Goal: Information Seeking & Learning: Learn about a topic

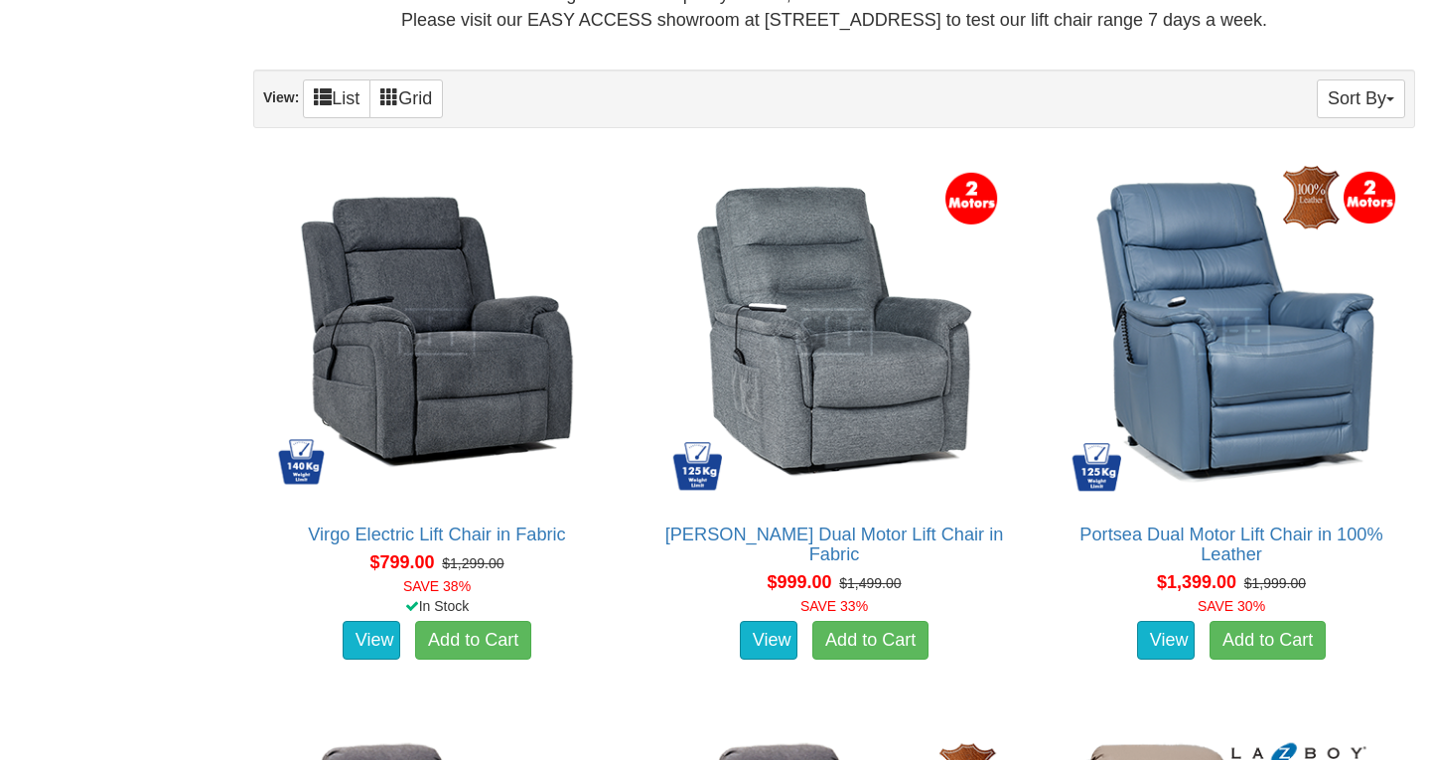
scroll to position [1235, 0]
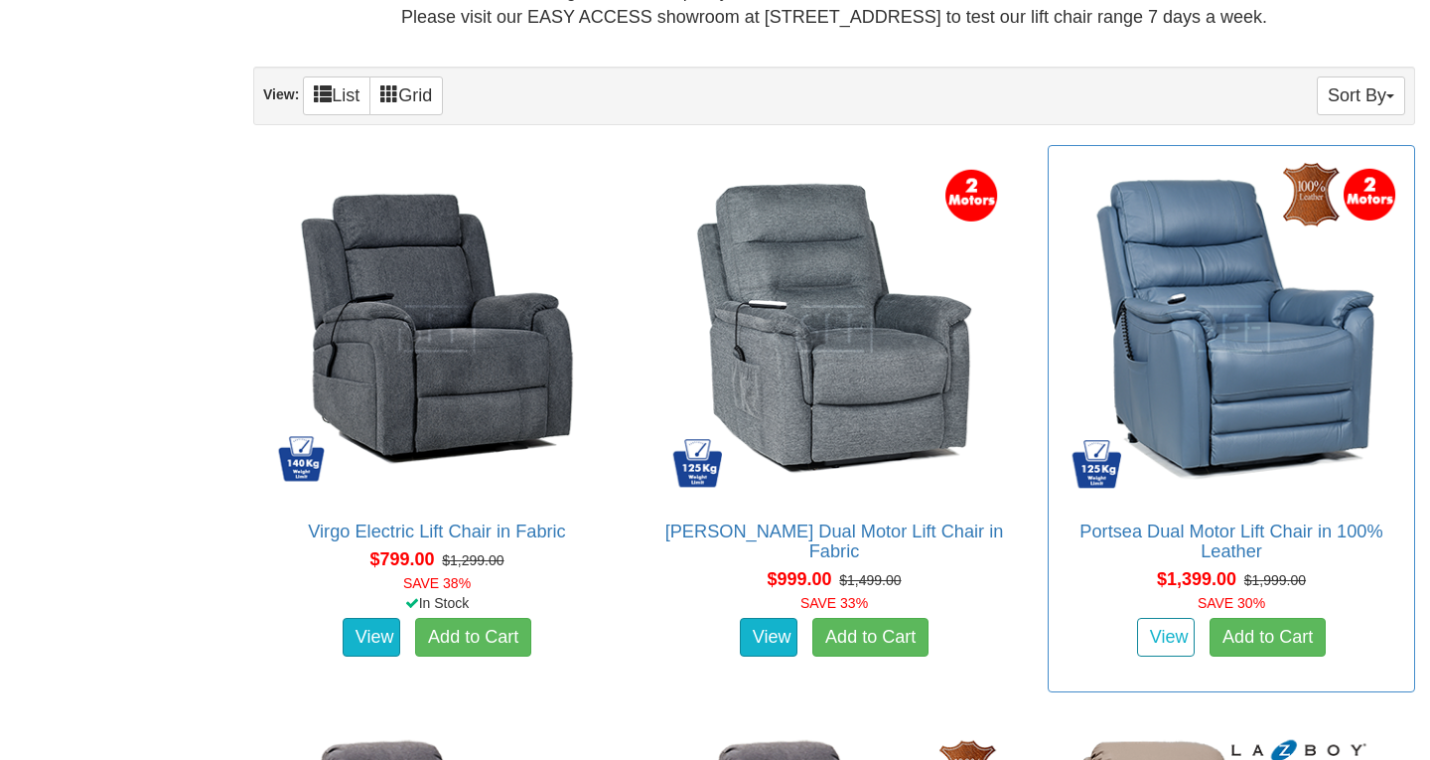
click at [1174, 635] on link "View" at bounding box center [1166, 638] width 58 height 40
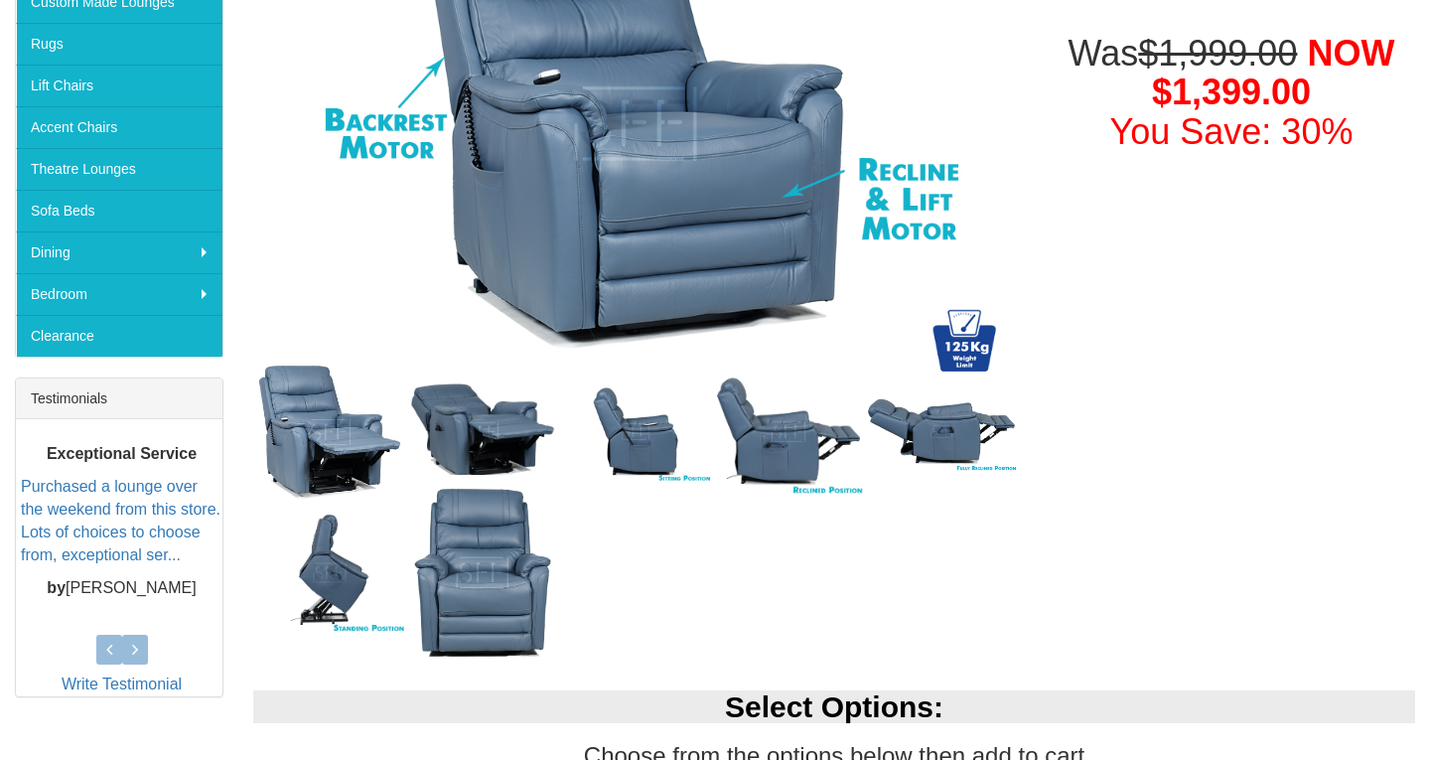
scroll to position [466, 0]
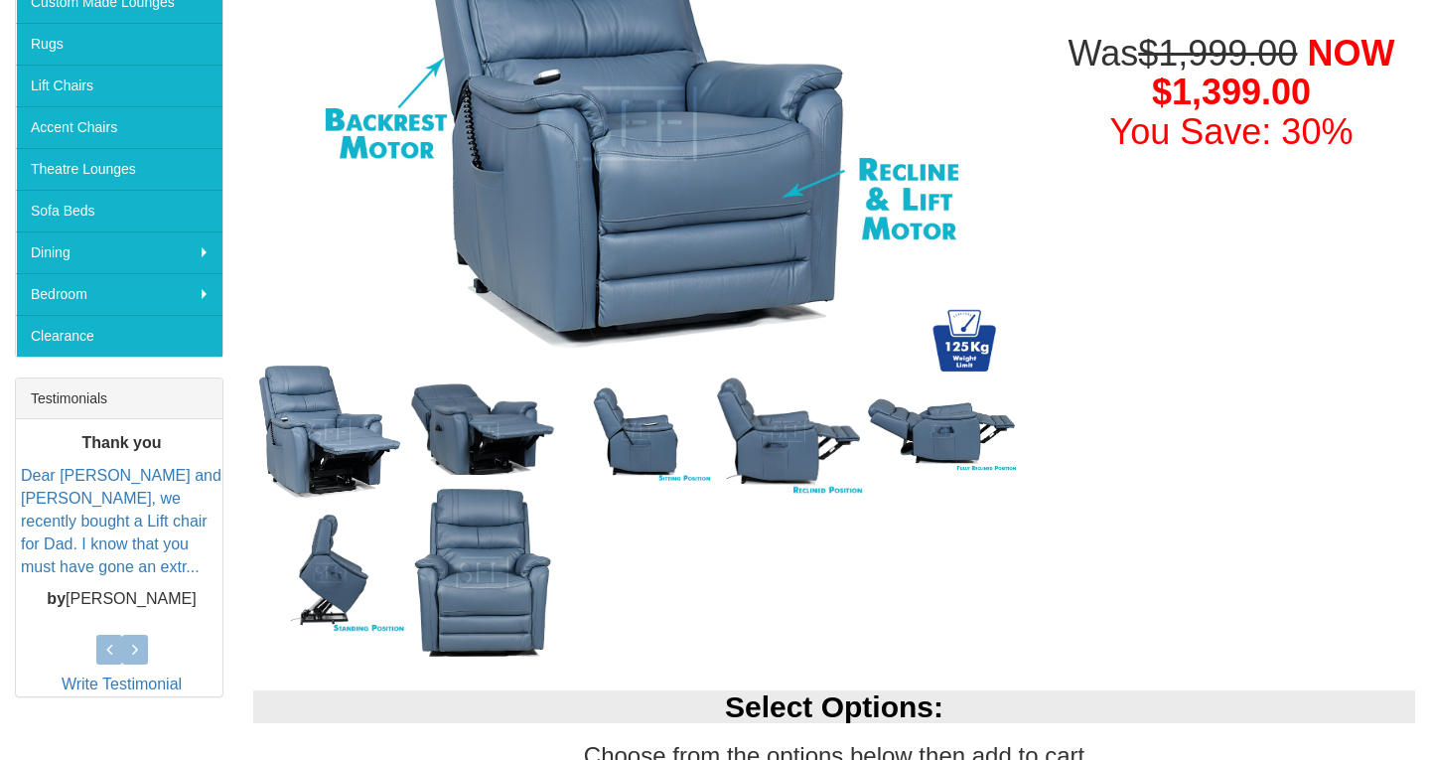
click at [328, 573] on img at bounding box center [329, 573] width 153 height 122
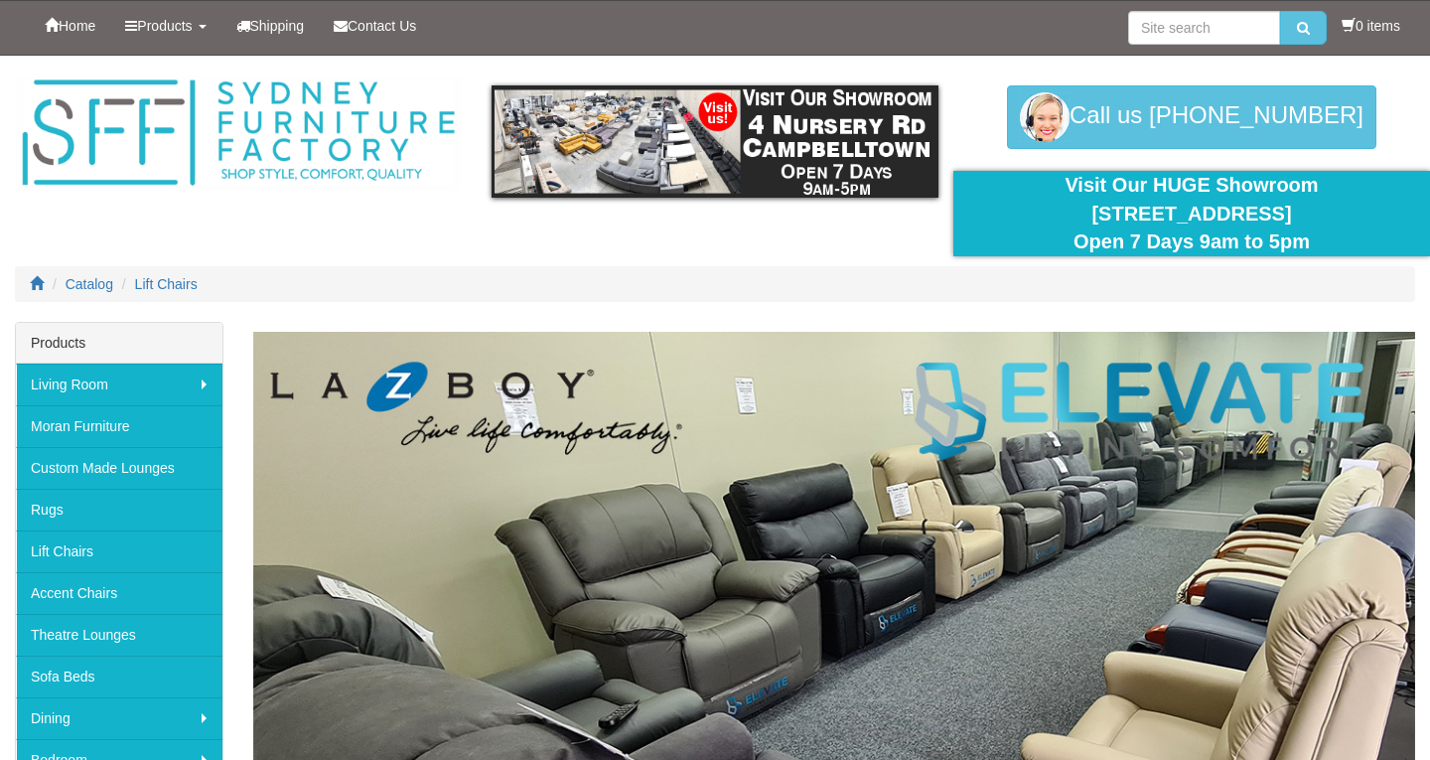
scroll to position [1235, 0]
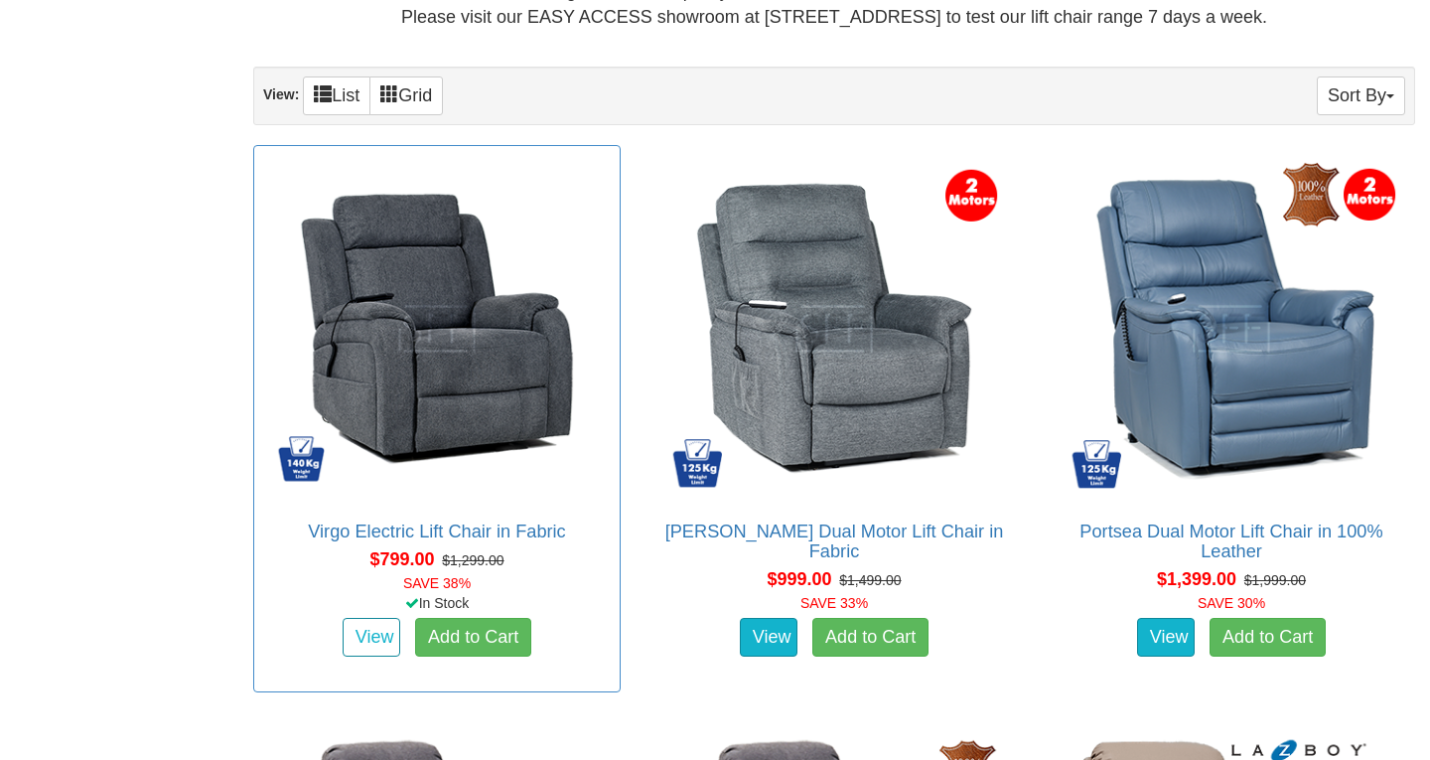
click at [368, 630] on link "View" at bounding box center [372, 638] width 58 height 40
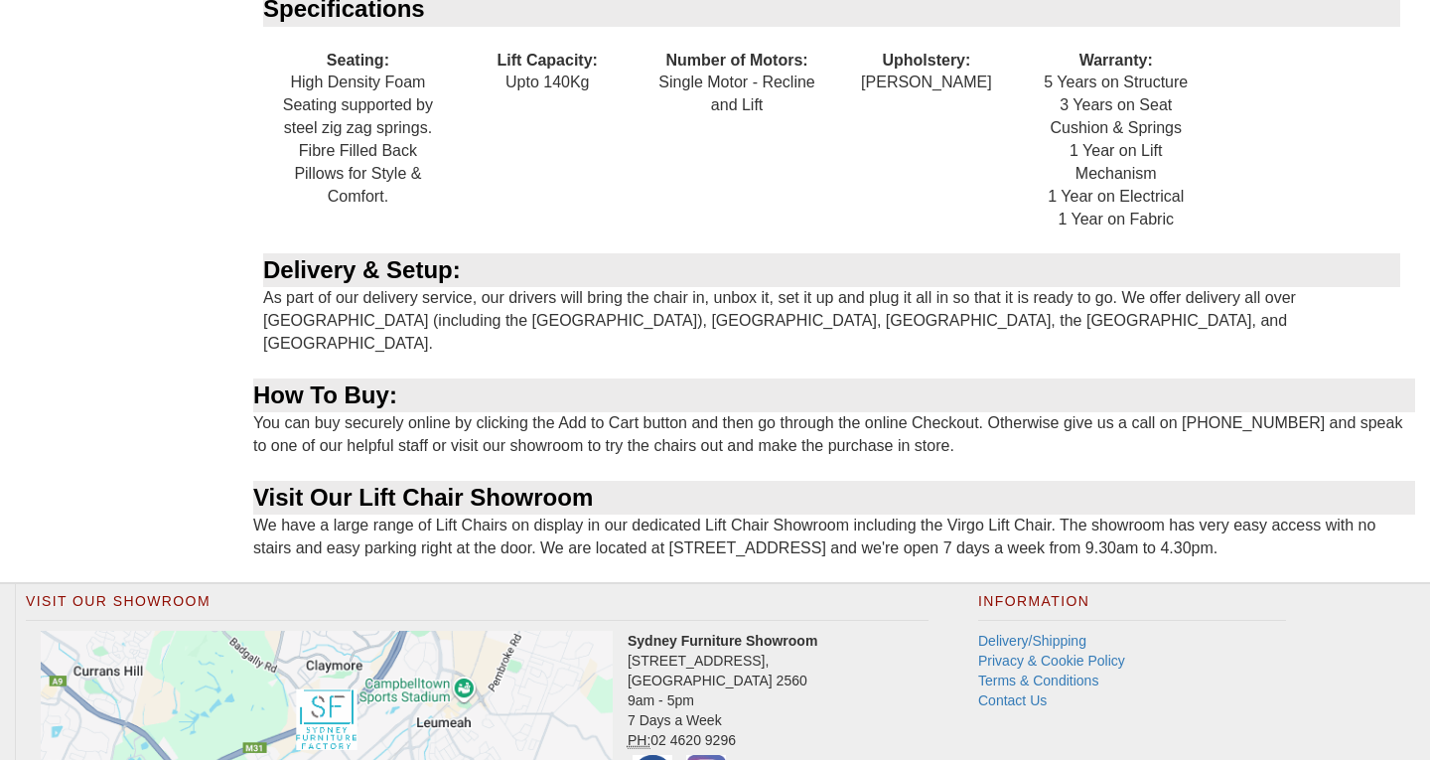
scroll to position [2368, 0]
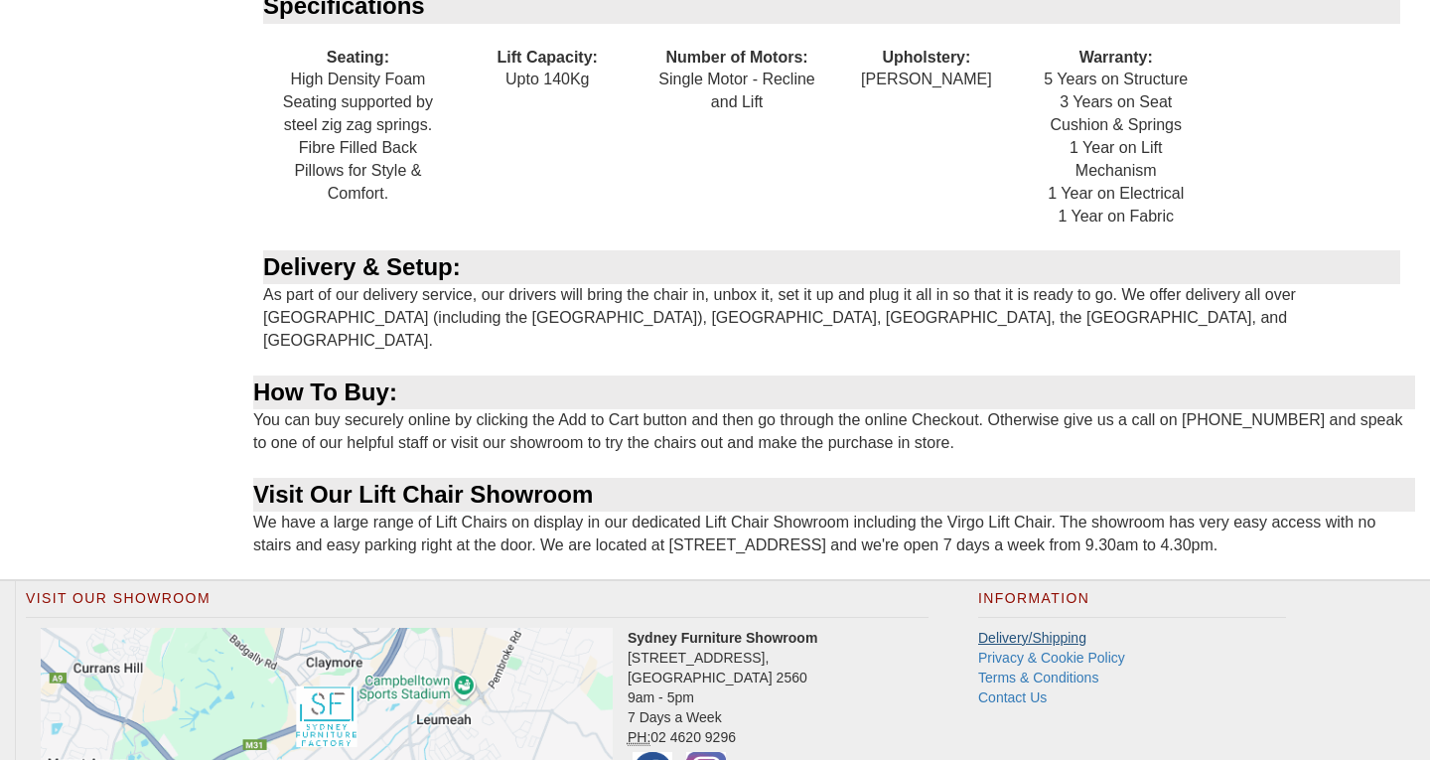
click at [1008, 630] on link "Delivery/Shipping" at bounding box center [1032, 638] width 108 height 16
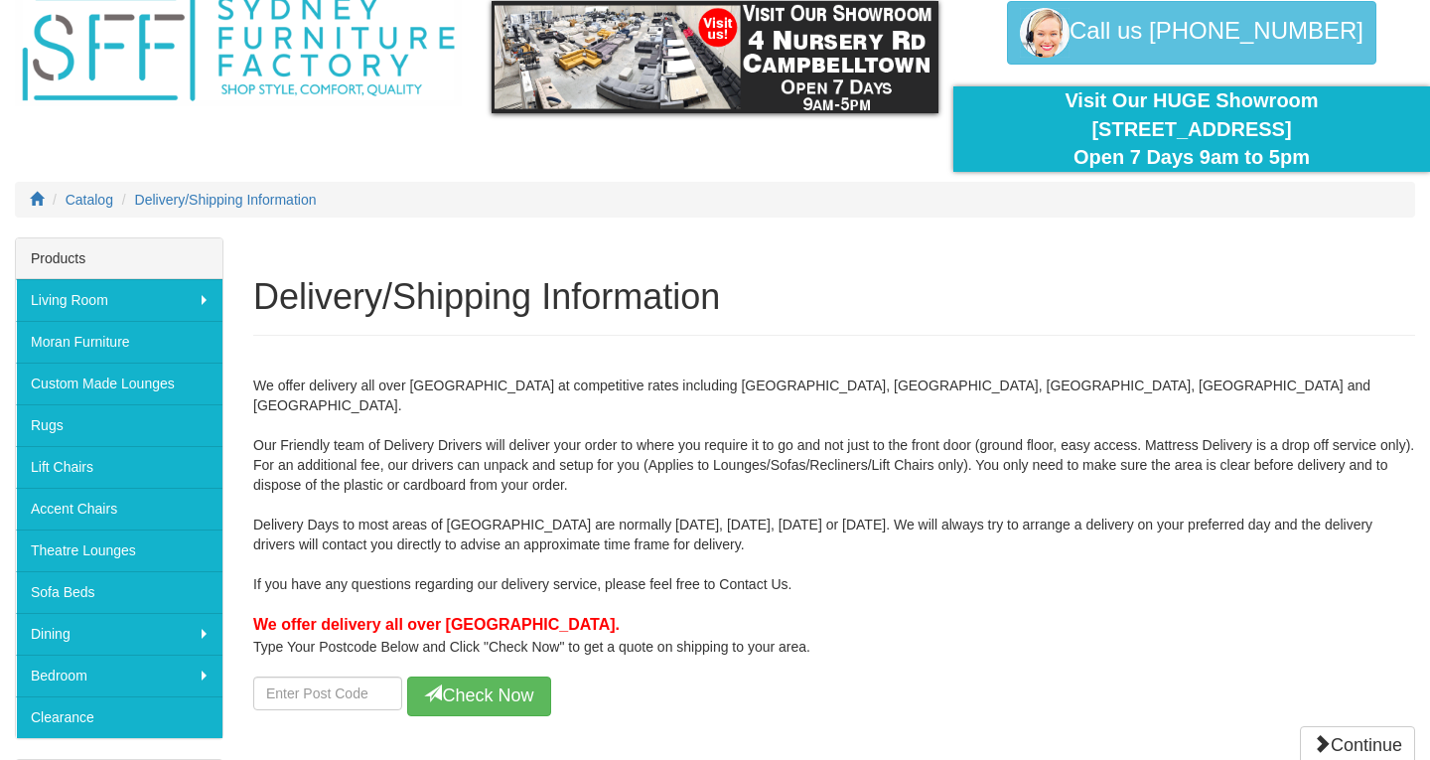
scroll to position [84, 0]
click at [319, 676] on input "number" at bounding box center [327, 693] width 149 height 34
type input "2018"
click at [476, 676] on button "Check Now" at bounding box center [479, 696] width 144 height 40
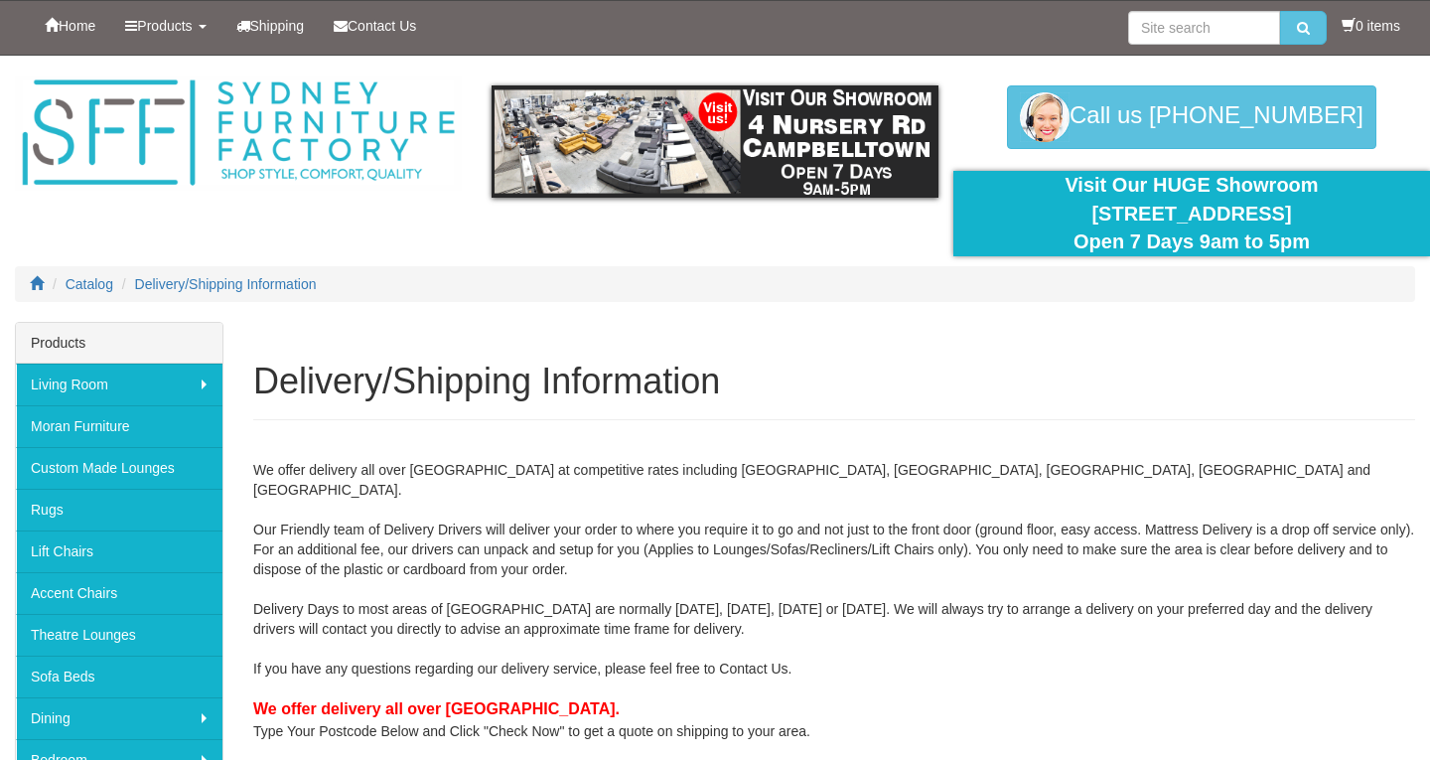
scroll to position [0, 0]
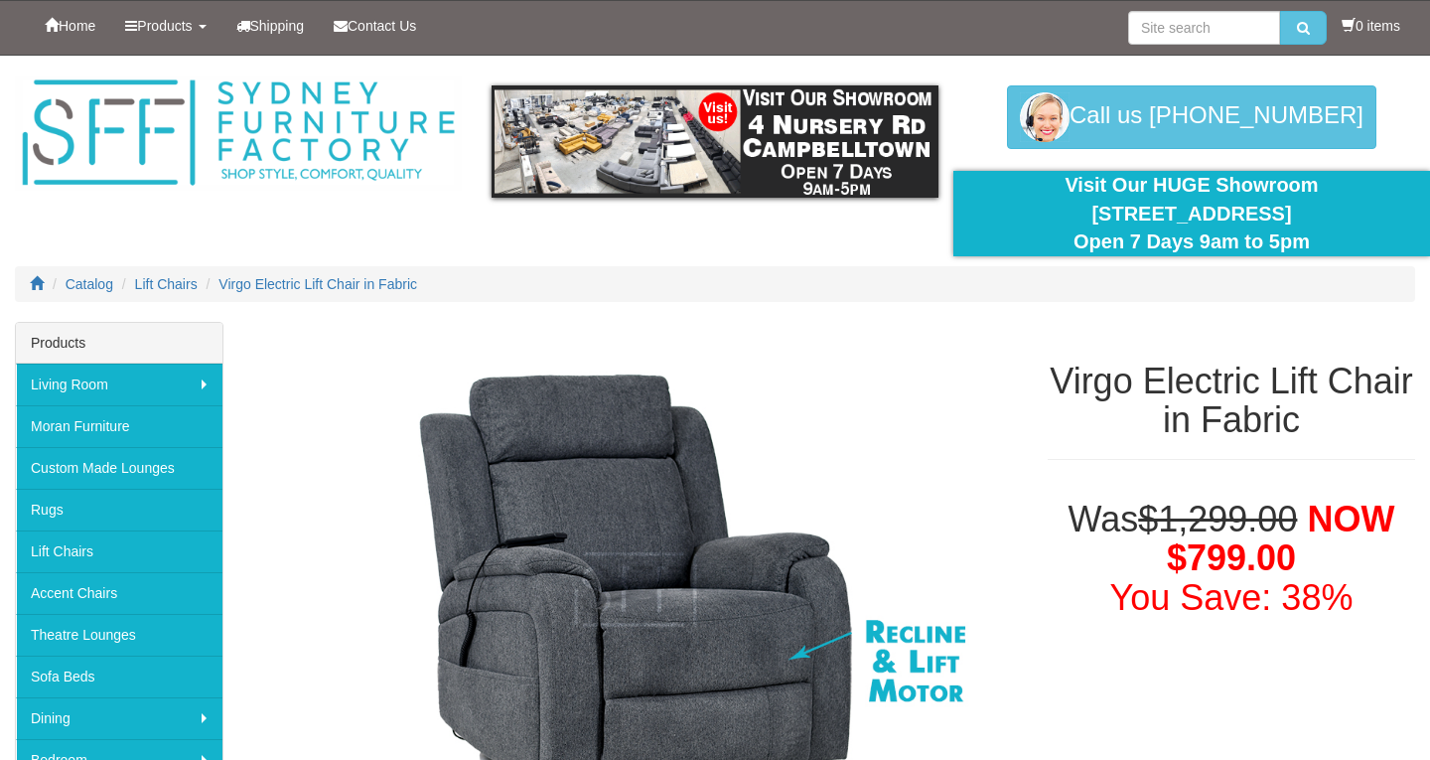
scroll to position [2368, 0]
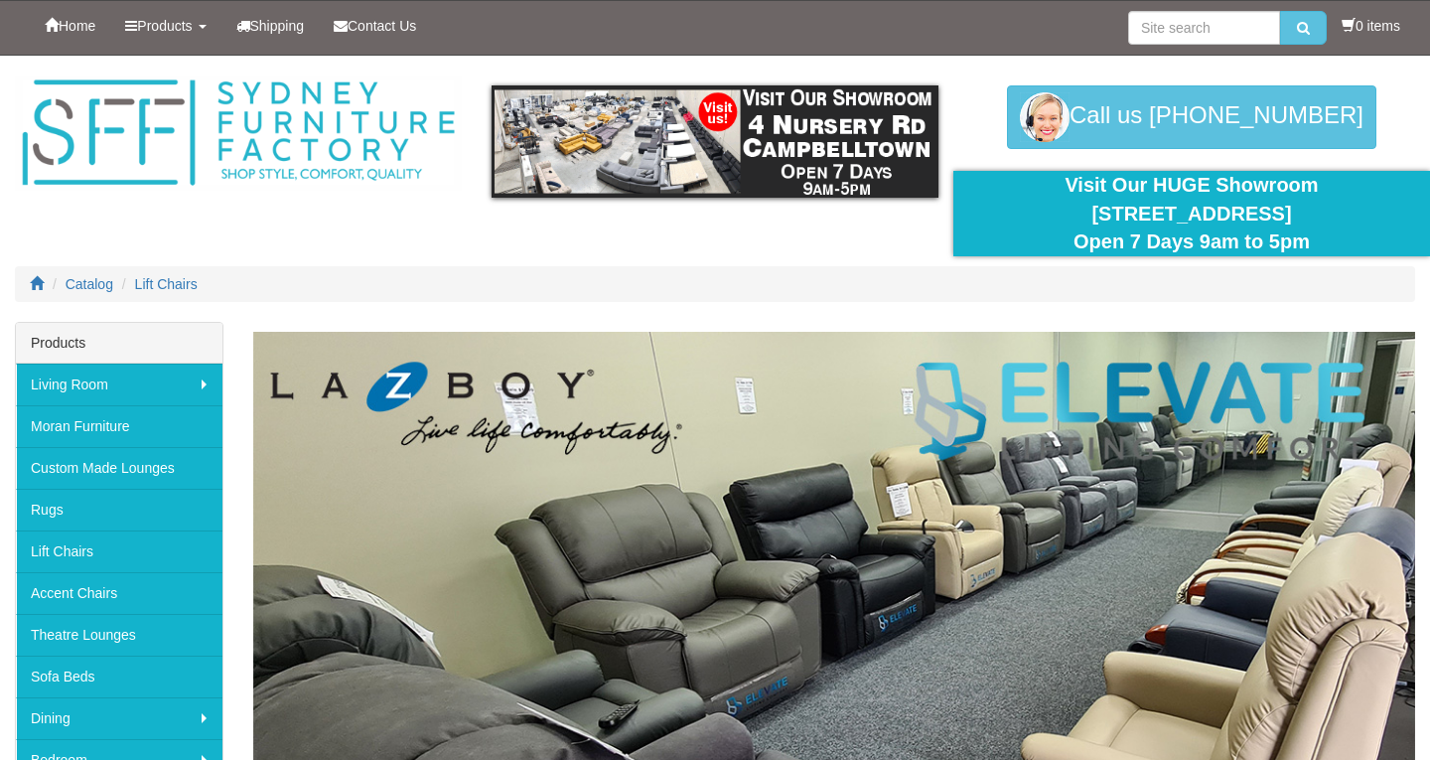
scroll to position [1235, 0]
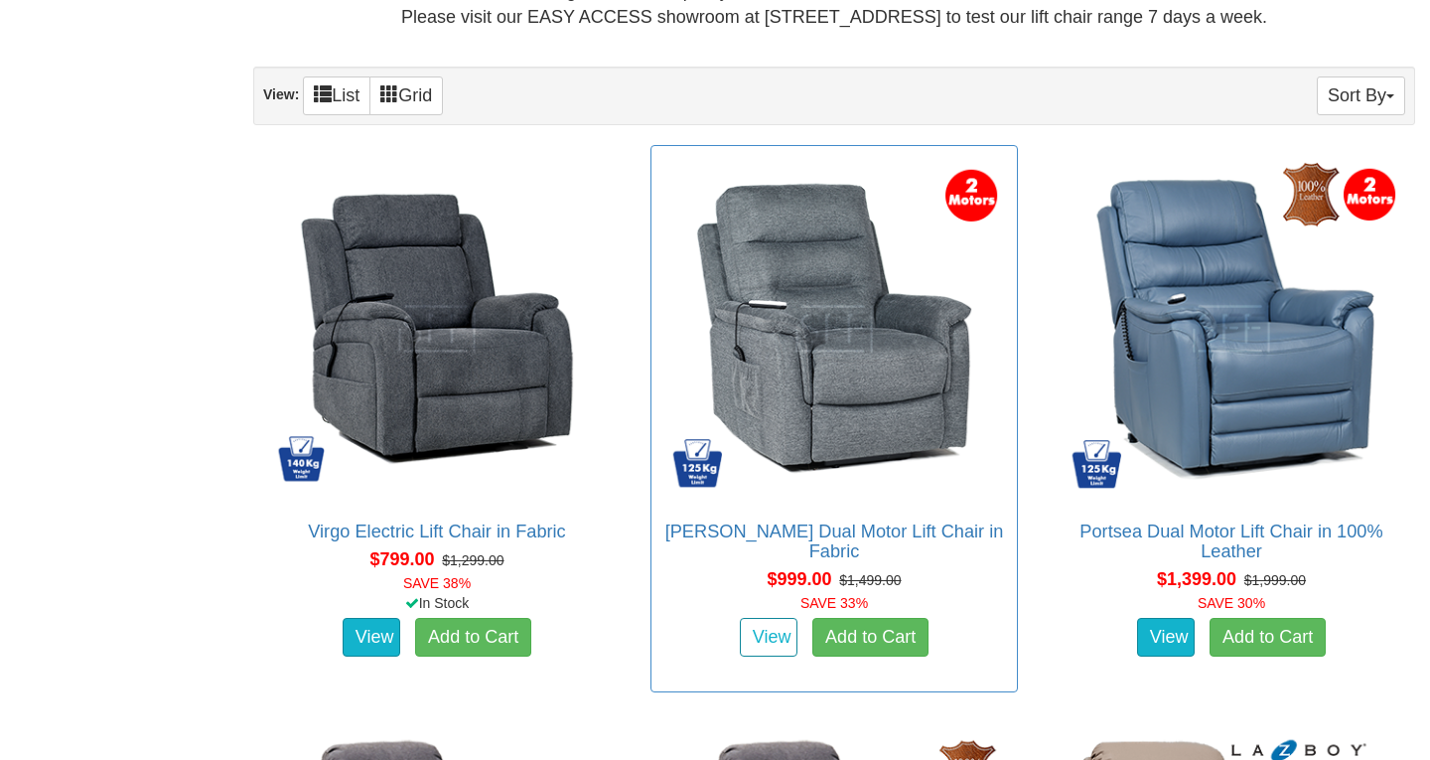
click at [768, 618] on link "View" at bounding box center [769, 638] width 58 height 40
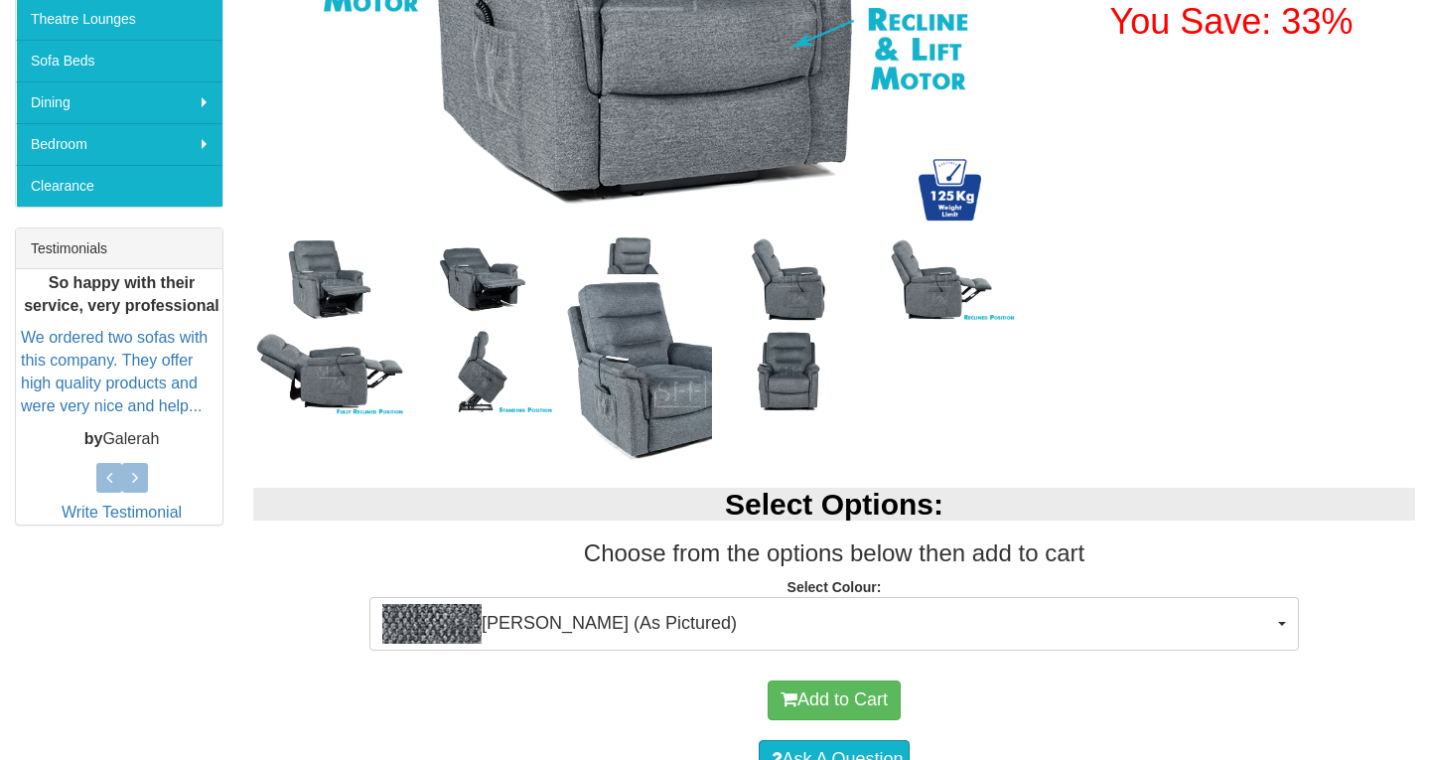
scroll to position [618, 0]
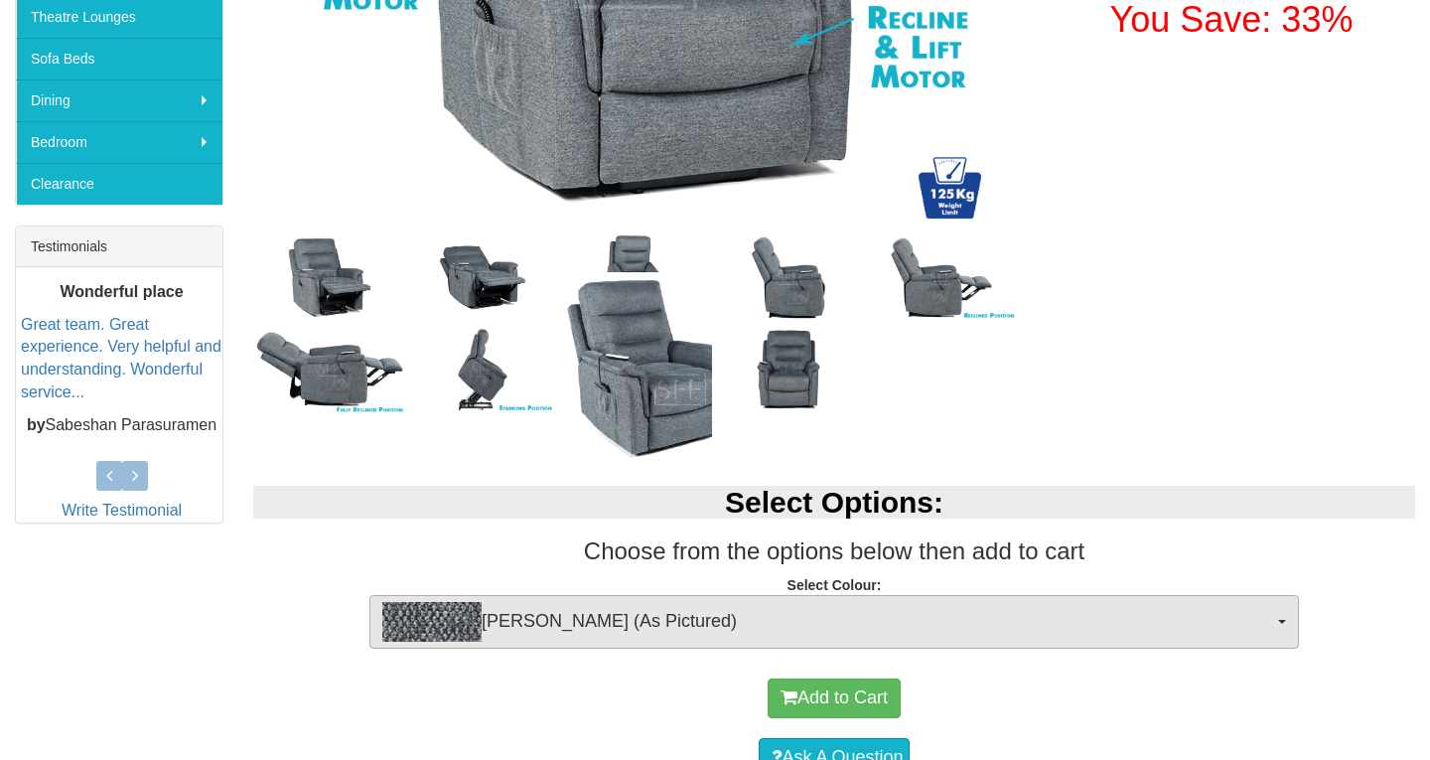
click at [1281, 616] on button "Mia Onyx (As Pictured)" at bounding box center [835, 622] width 930 height 54
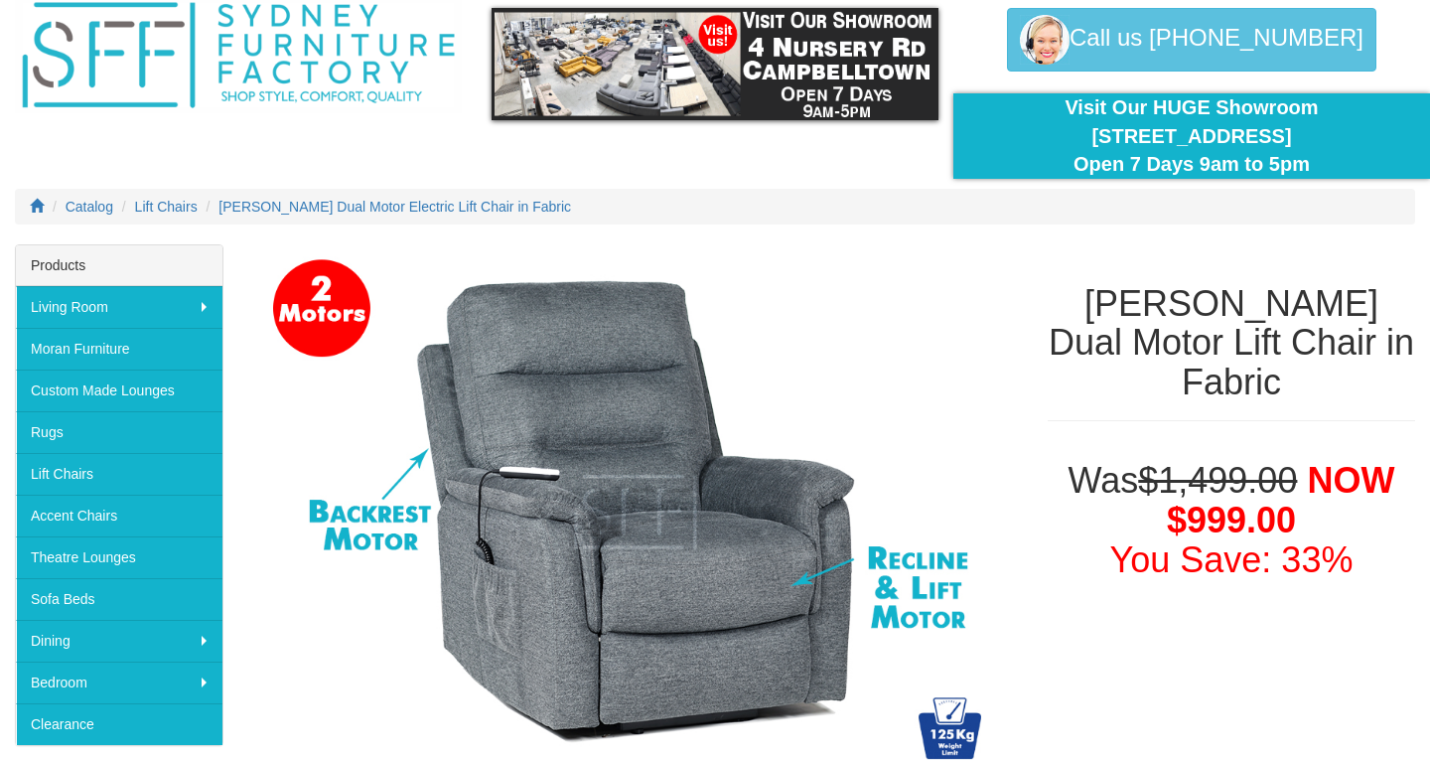
scroll to position [76, 0]
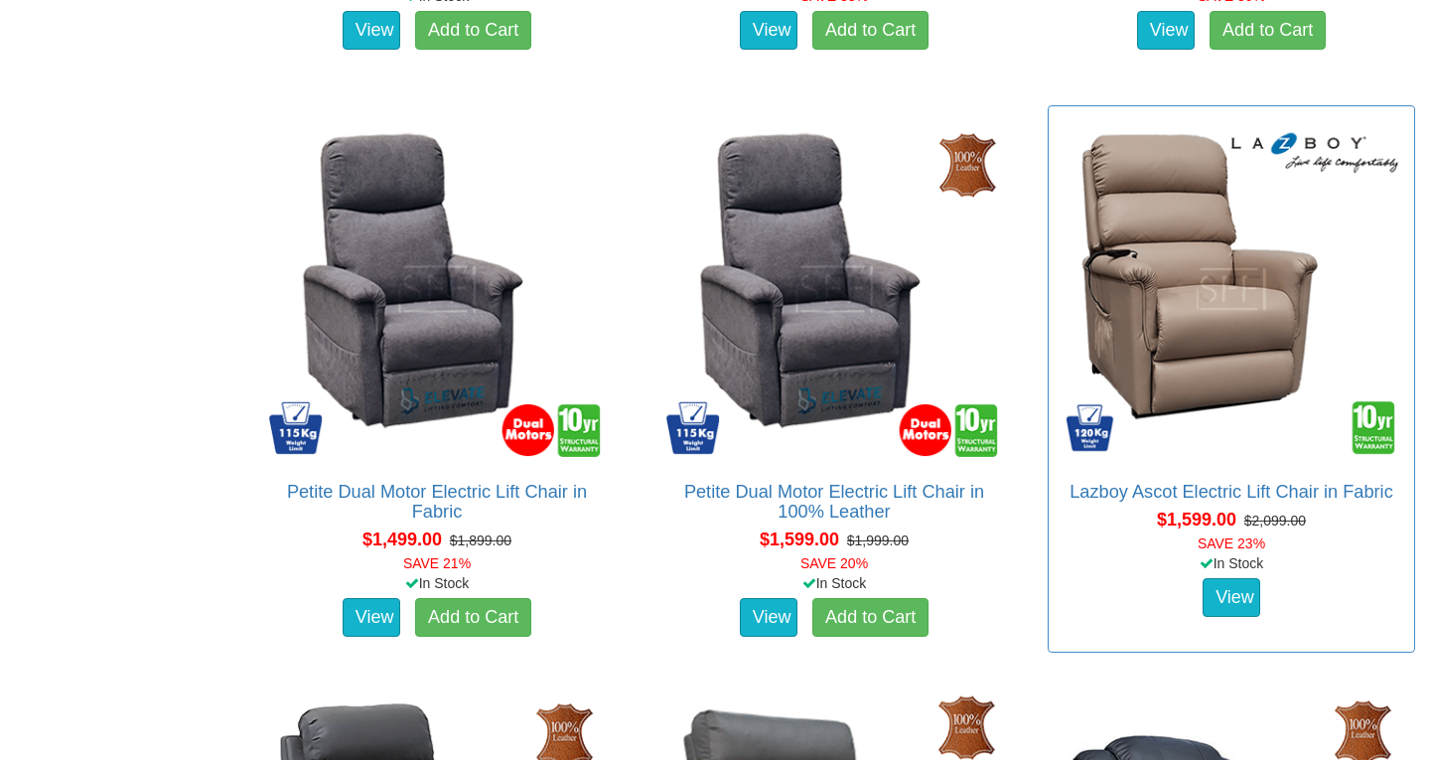
scroll to position [1848, 0]
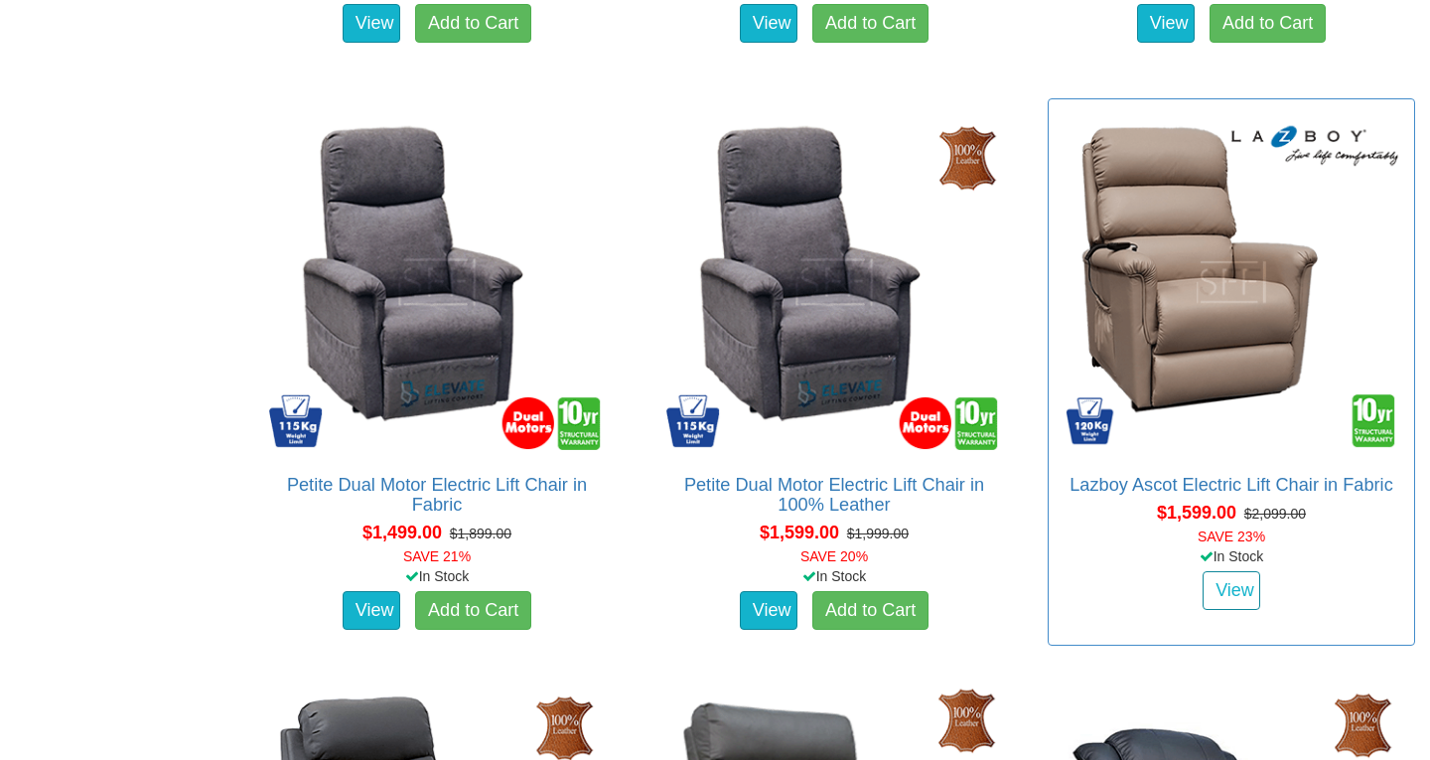
click at [1223, 585] on link "View" at bounding box center [1232, 591] width 58 height 40
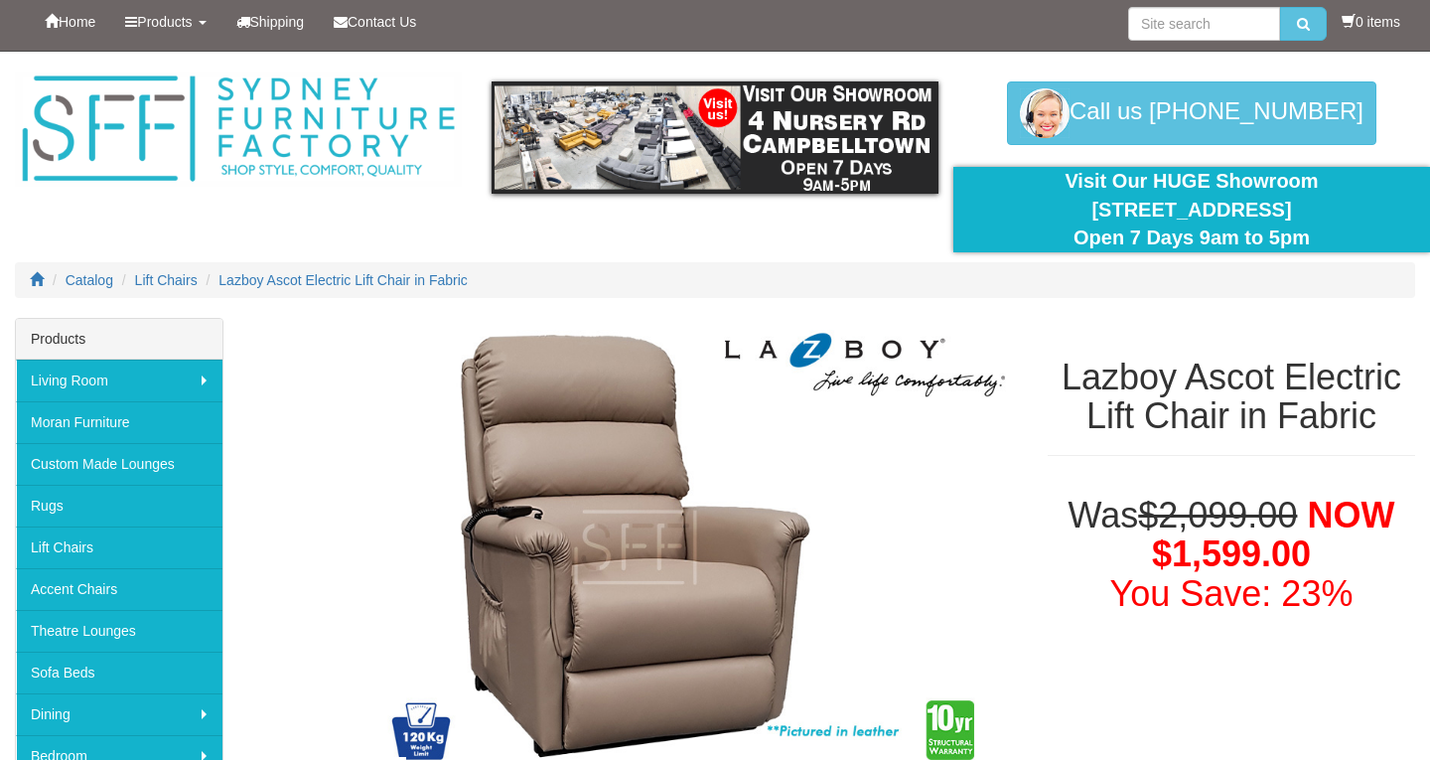
scroll to position [5, 0]
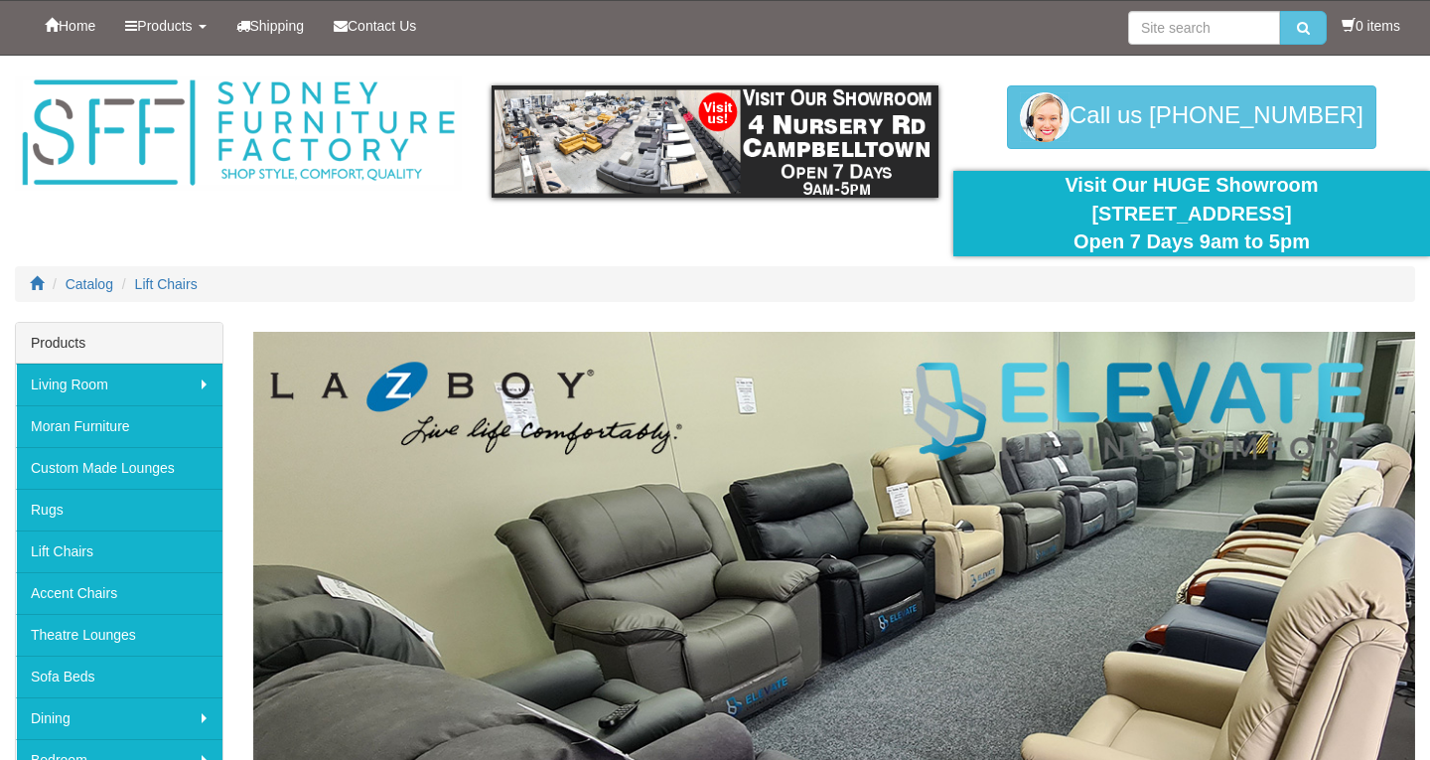
scroll to position [1848, 0]
